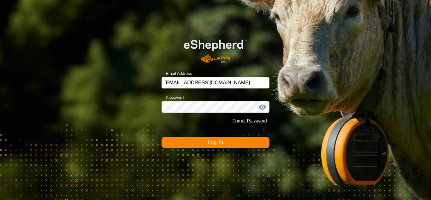
click at [205, 139] on button "Log In" at bounding box center [216, 142] width 108 height 11
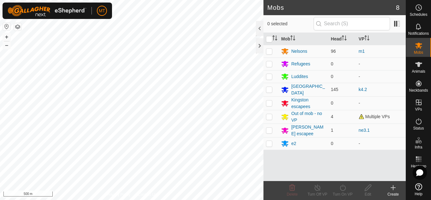
click at [16, 28] on button "button" at bounding box center [18, 27] width 8 height 8
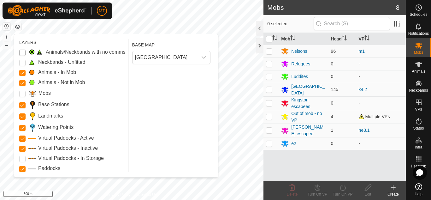
click at [19, 50] on Issue "Animals/Neckbands with no comms" at bounding box center [22, 53] width 6 height 6
click at [24, 62] on Unfitted "Neckbands - Unfitted" at bounding box center [22, 63] width 6 height 6
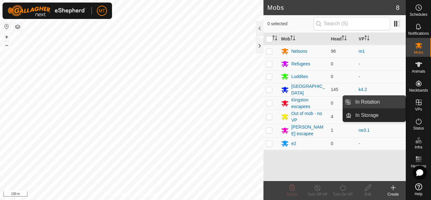
click at [370, 103] on link "In Rotation" at bounding box center [379, 102] width 54 height 13
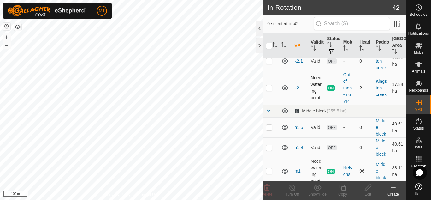
scroll to position [412, 0]
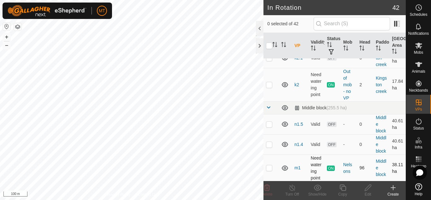
click at [268, 165] on p-checkbox at bounding box center [269, 167] width 6 height 5
checkbox input "true"
click at [344, 187] on icon at bounding box center [343, 188] width 8 height 8
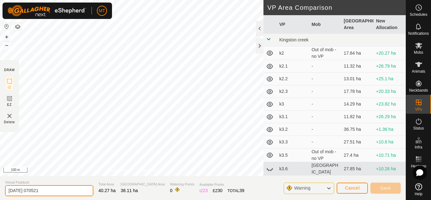
drag, startPoint x: 49, startPoint y: 189, endPoint x: 0, endPoint y: 184, distance: 49.2
click at [0, 186] on section "Virtual Paddock [DATE] 070521 Total Area 40.27 ha Grazing Area 38.11 ha Waterin…" at bounding box center [203, 188] width 406 height 24
type input "m1.1"
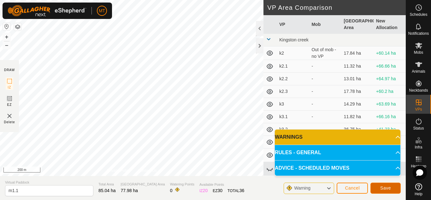
click at [387, 189] on span "Save" at bounding box center [385, 187] width 11 height 5
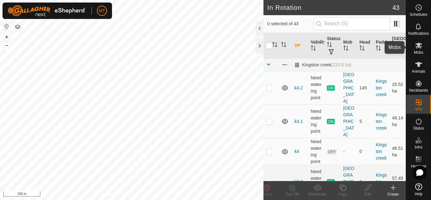
click at [420, 46] on icon at bounding box center [418, 46] width 7 height 6
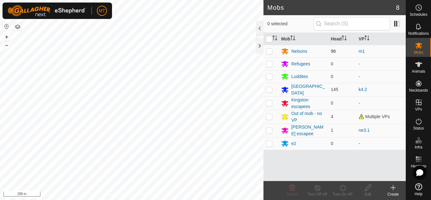
click at [267, 52] on p-checkbox at bounding box center [269, 51] width 6 height 5
checkbox input "true"
click at [346, 191] on div "Turn On VP" at bounding box center [342, 194] width 25 height 6
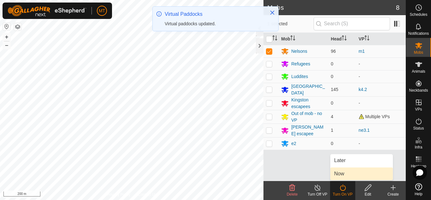
click at [344, 172] on link "Now" at bounding box center [361, 173] width 62 height 13
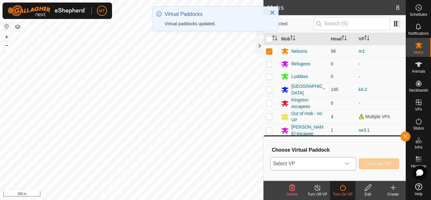
click at [311, 166] on span "Select VP" at bounding box center [305, 163] width 70 height 13
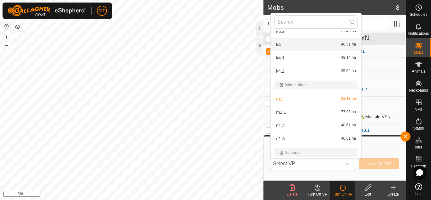
scroll to position [184, 0]
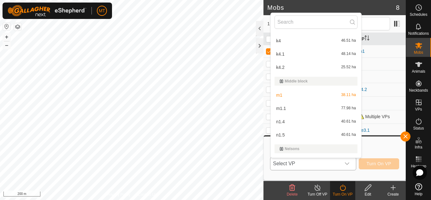
click at [294, 110] on li "m1.1 77.98 ha" at bounding box center [316, 108] width 91 height 13
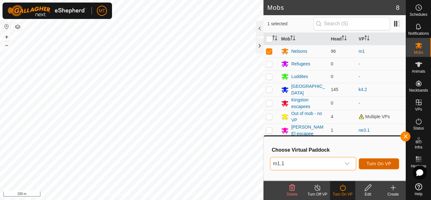
click at [373, 164] on span "Turn On VP" at bounding box center [379, 163] width 25 height 5
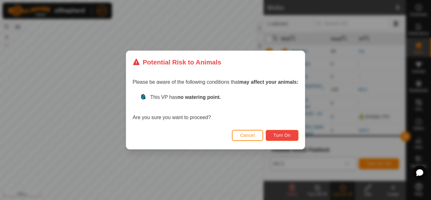
click at [279, 133] on span "Turn On" at bounding box center [282, 135] width 17 height 5
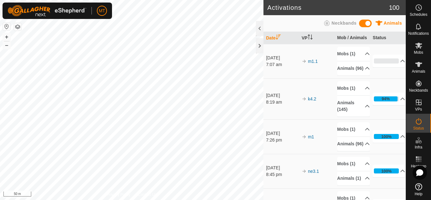
click at [183, 199] on html "MT Schedules Notifications Mobs Animals Neckbands VPs Status Infra Heatmap Help…" at bounding box center [215, 100] width 431 height 200
